Goal: Transaction & Acquisition: Purchase product/service

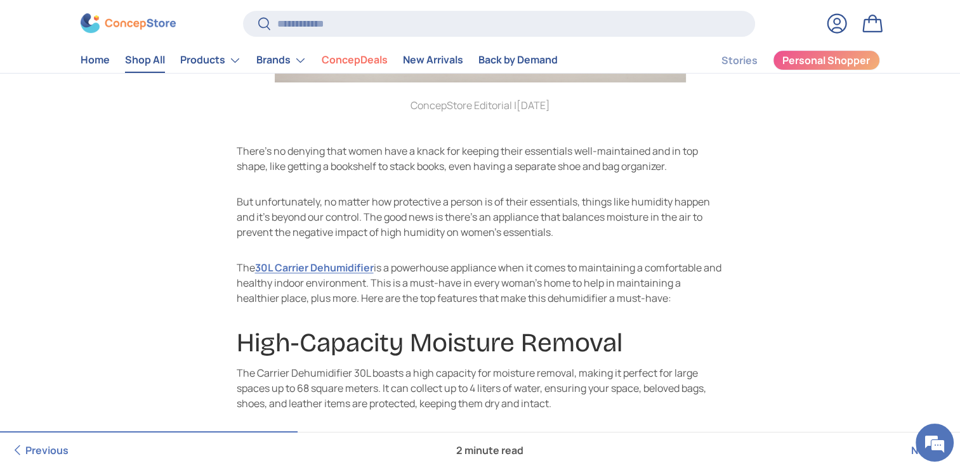
click at [155, 57] on link "Shop All" at bounding box center [145, 60] width 40 height 25
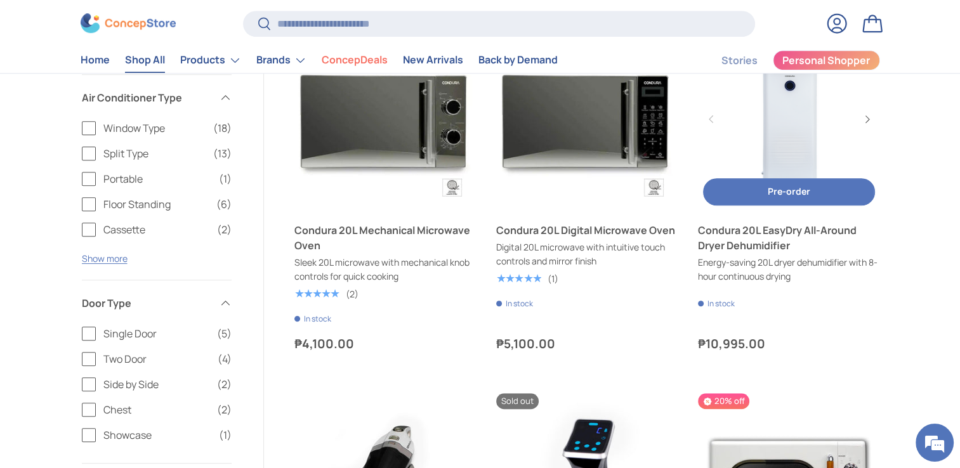
scroll to position [570, 0]
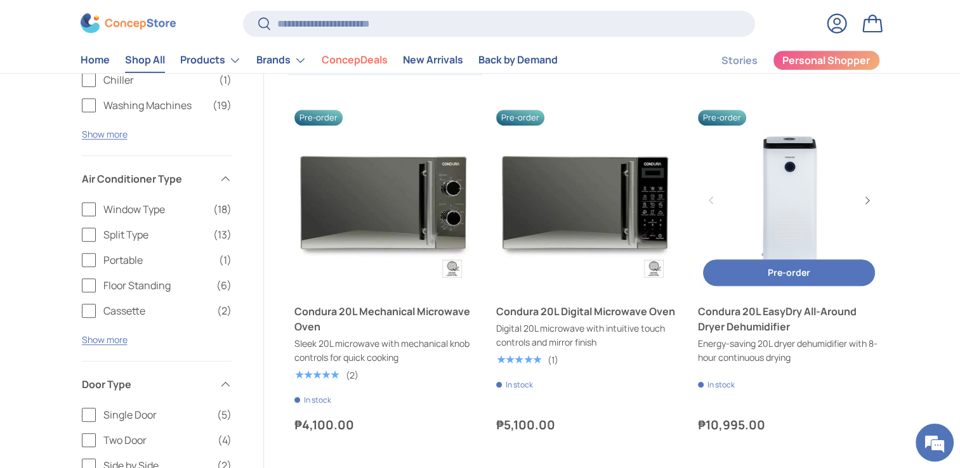
click at [749, 193] on link "Condura 20L EasyDry All-Around Dryer Dehumidifier" at bounding box center [788, 200] width 181 height 181
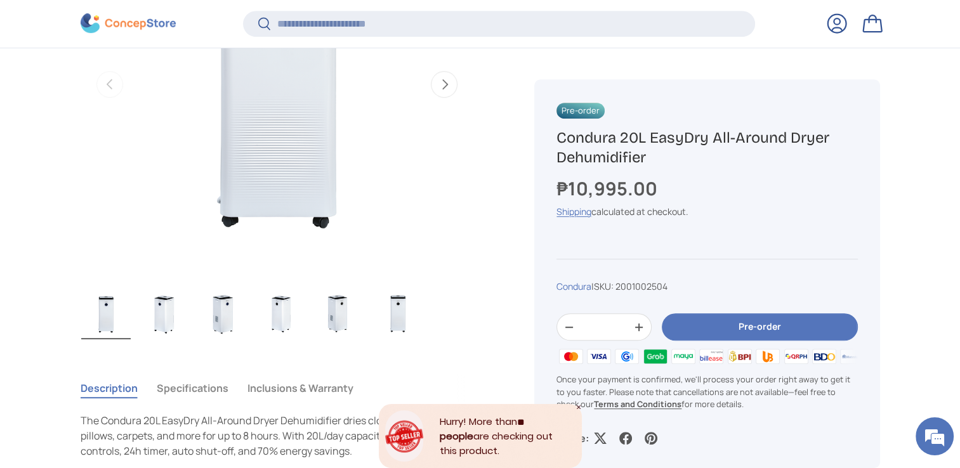
scroll to position [631, 0]
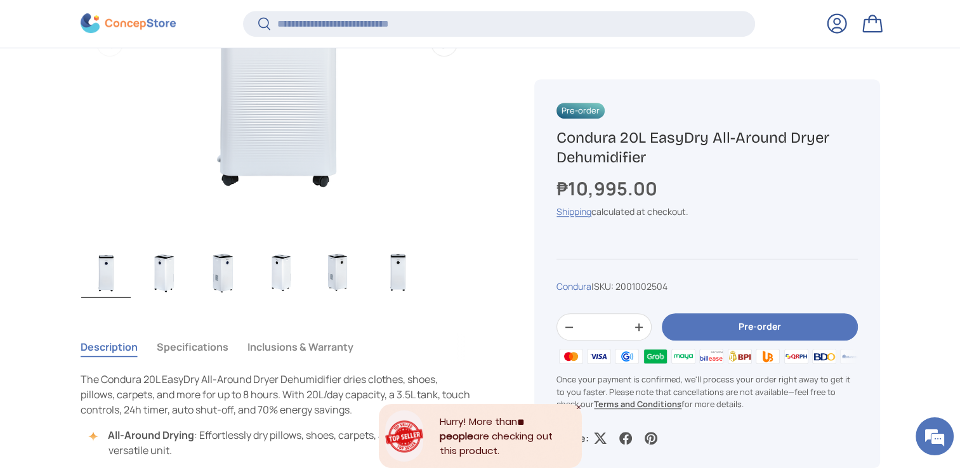
drag, startPoint x: 645, startPoint y: 153, endPoint x: 553, endPoint y: 140, distance: 92.9
click at [553, 140] on div "Pre-order Condura 20L EasyDry All-Around Dryer Dehumidifier ₱10,995.00 Unit pri…" at bounding box center [706, 273] width 345 height 389
copy h1 "Condura 20L EasyDry All-Around Dryer Dehumidifier"
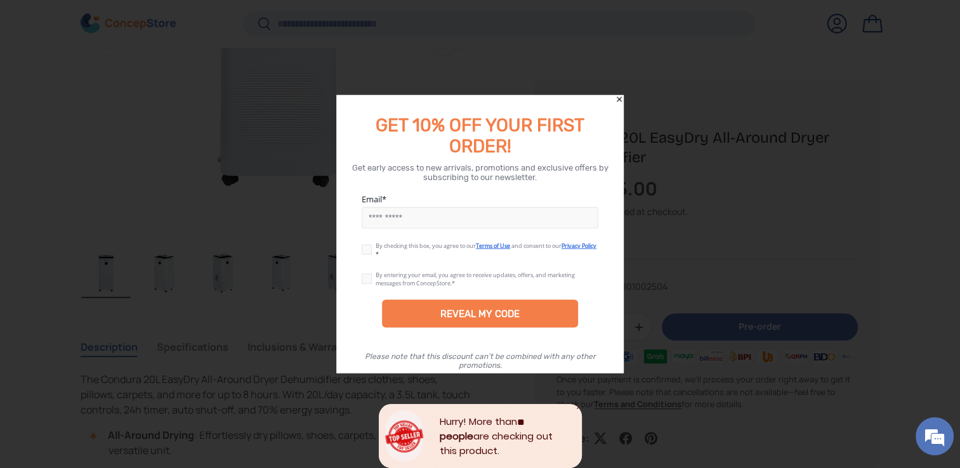
click at [618, 98] on icon "Close" at bounding box center [619, 99] width 9 height 9
